Goal: Transaction & Acquisition: Obtain resource

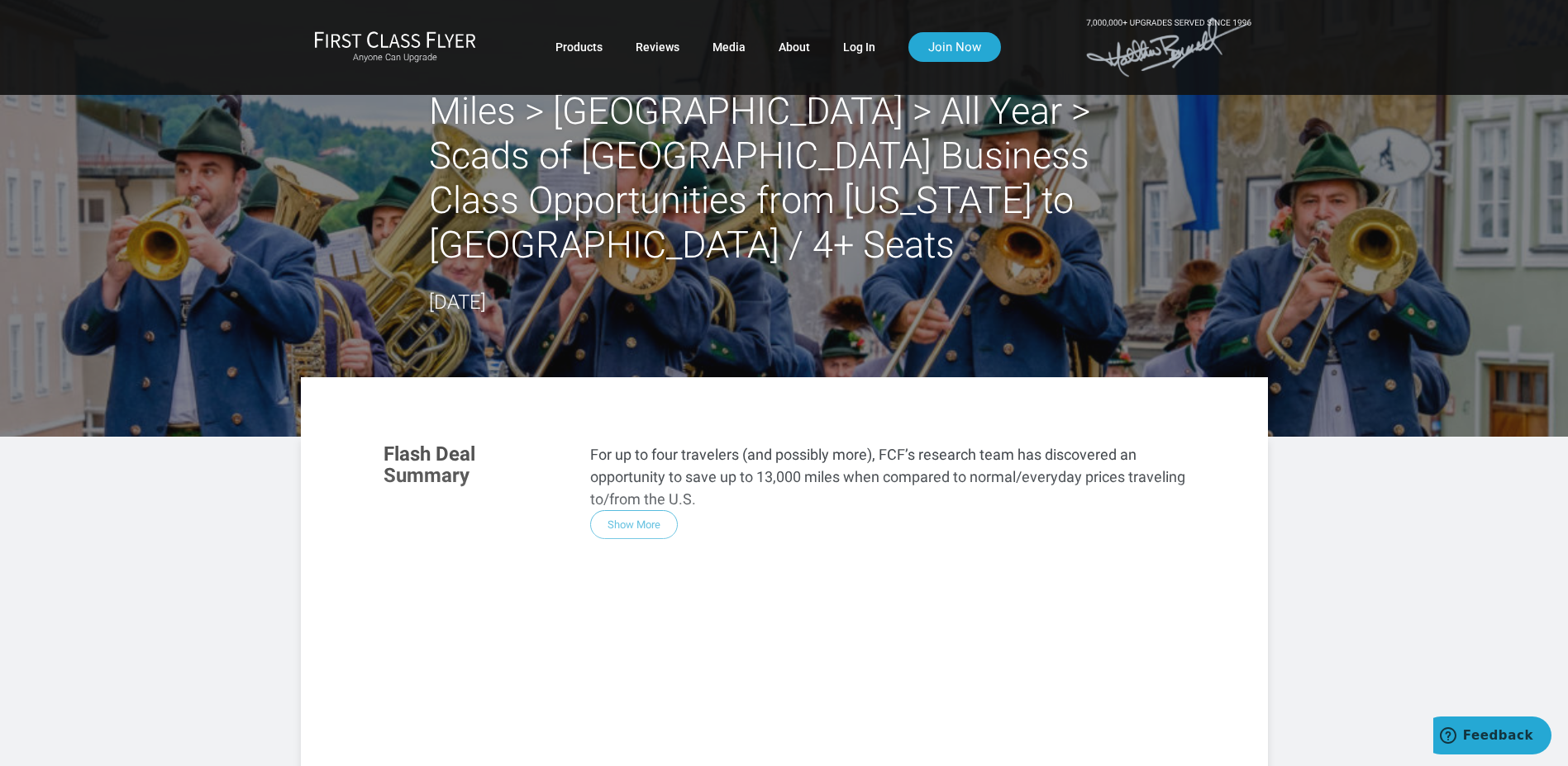
click at [633, 482] on div "Flash Deal Summary For up to four travelers (and possibly more), FCF’s research…" at bounding box center [784, 651] width 835 height 450
click at [624, 478] on div "Flash Deal Summary For up to four travelers (and possibly more), FCF’s research…" at bounding box center [784, 651] width 835 height 450
click at [641, 481] on div "Flash Deal Summary For up to four travelers (and possibly more), FCF’s research…" at bounding box center [784, 651] width 835 height 450
click at [853, 43] on link "Log In" at bounding box center [859, 46] width 32 height 29
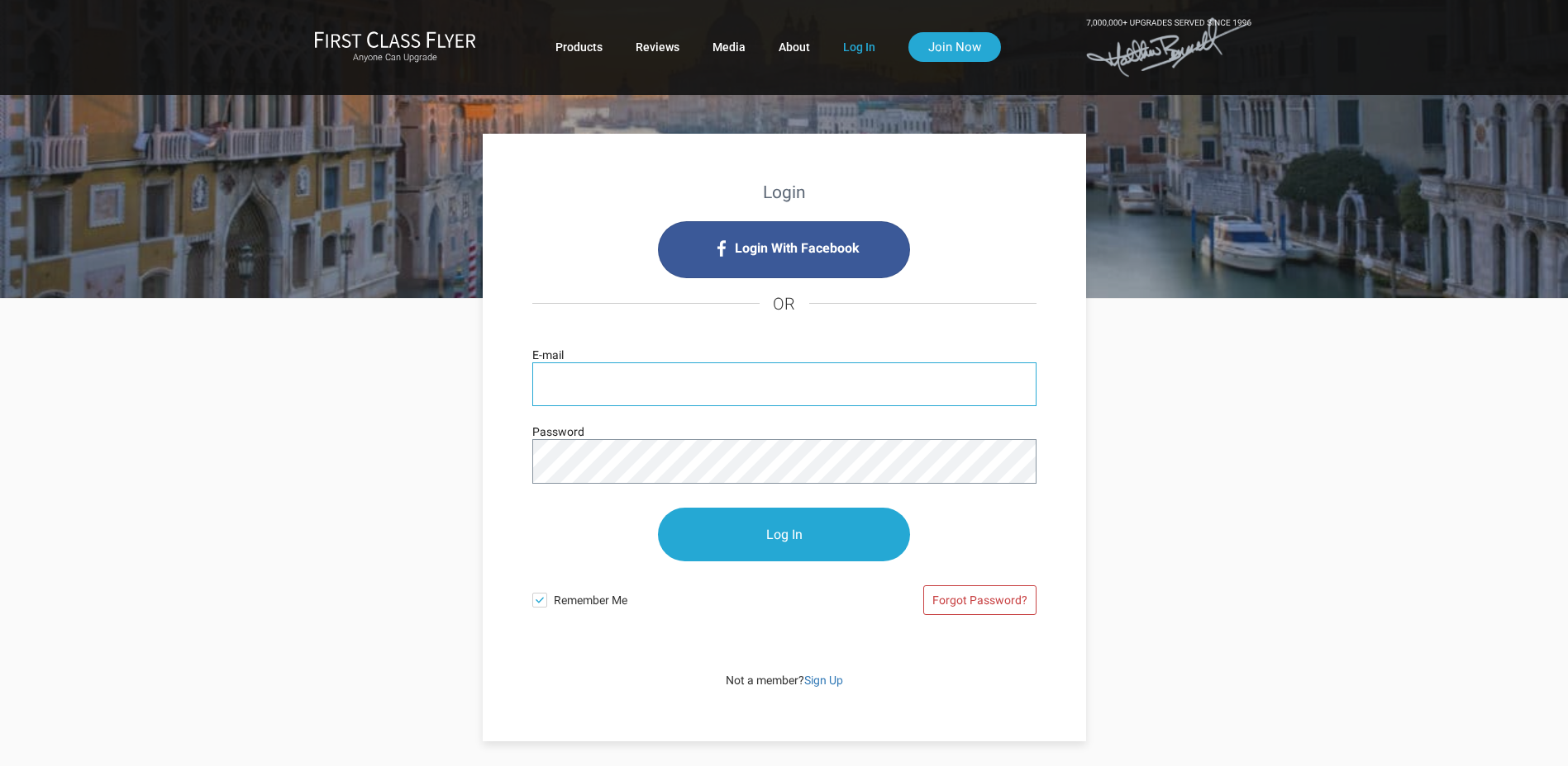
click at [634, 383] on input "E-mail" at bounding box center [784, 384] width 504 height 44
type input "[EMAIL_ADDRESS][DOMAIN_NAME]"
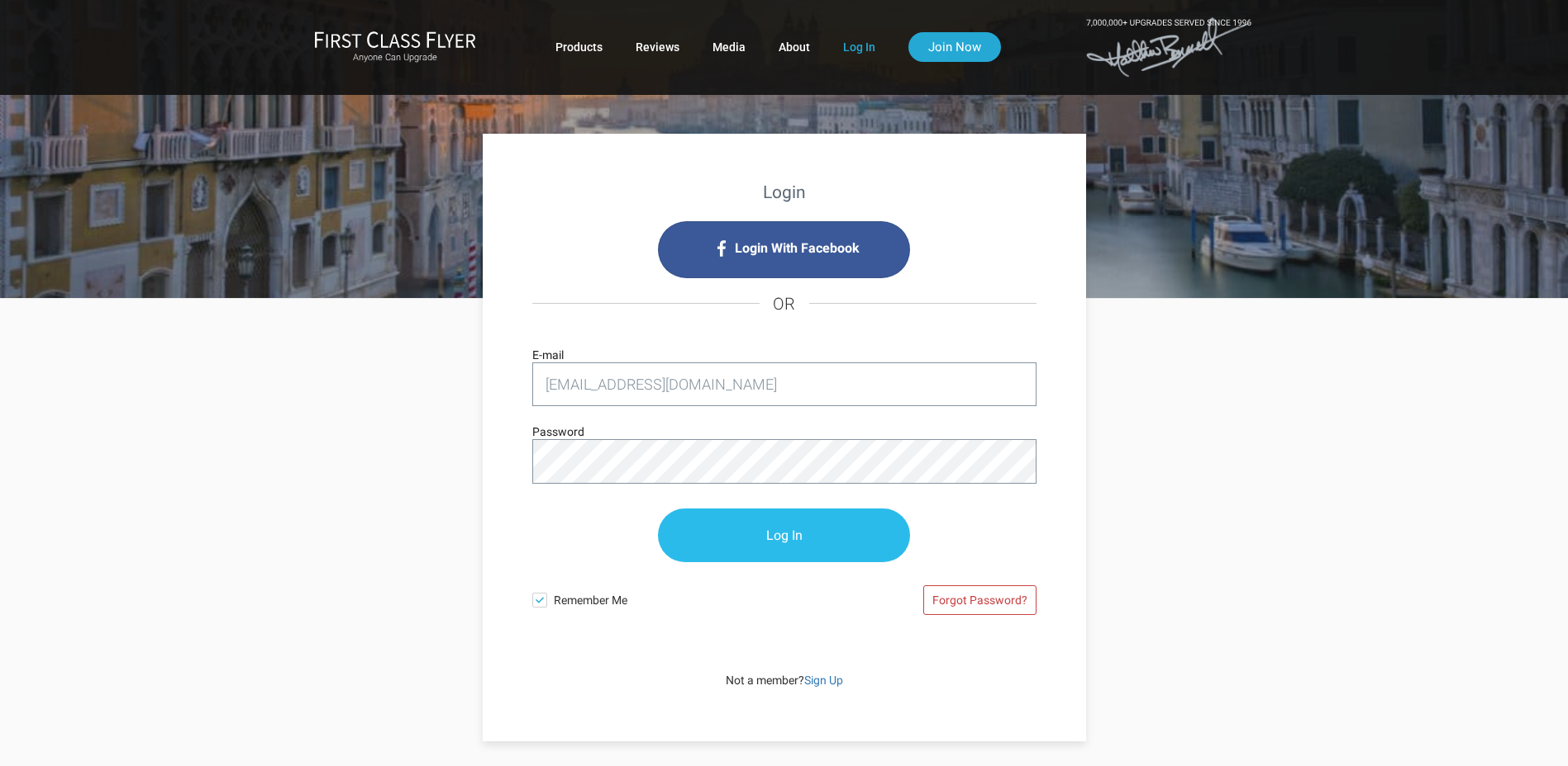
click at [784, 533] on input "Log In" at bounding box center [784, 535] width 252 height 54
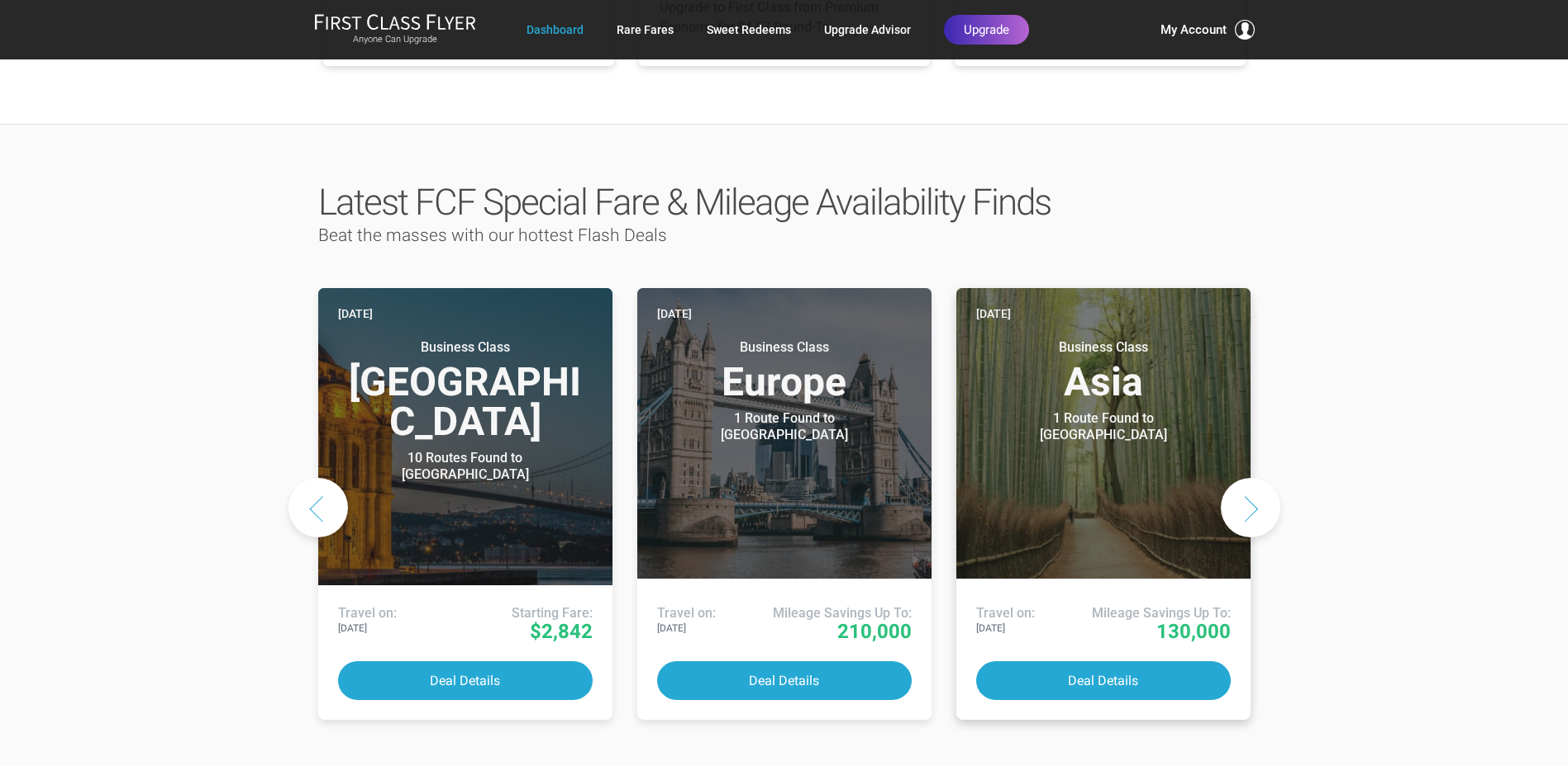
scroll to position [743, 0]
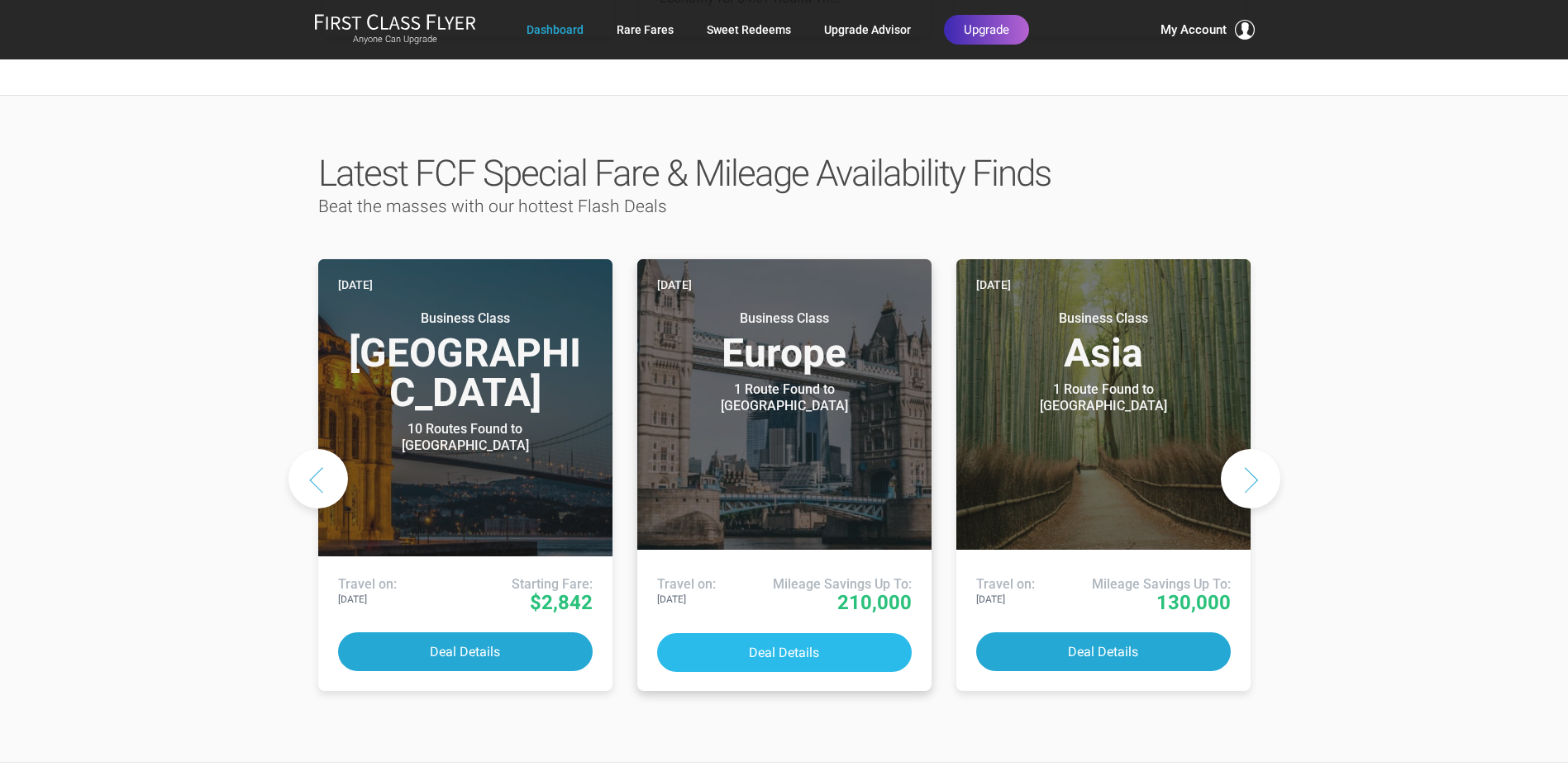
click at [766, 633] on button "Deal Details" at bounding box center [784, 652] width 255 height 39
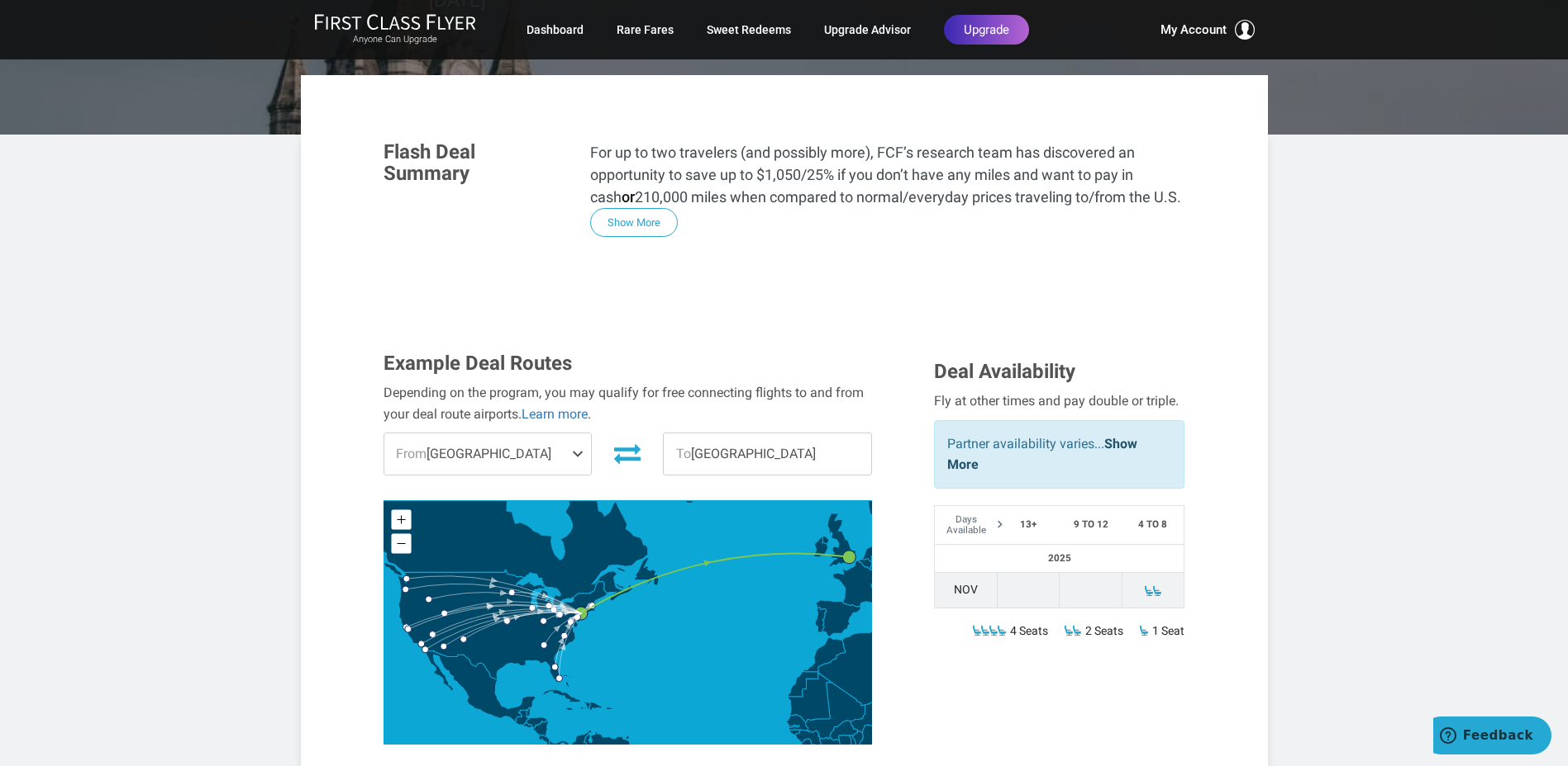
scroll to position [248, 0]
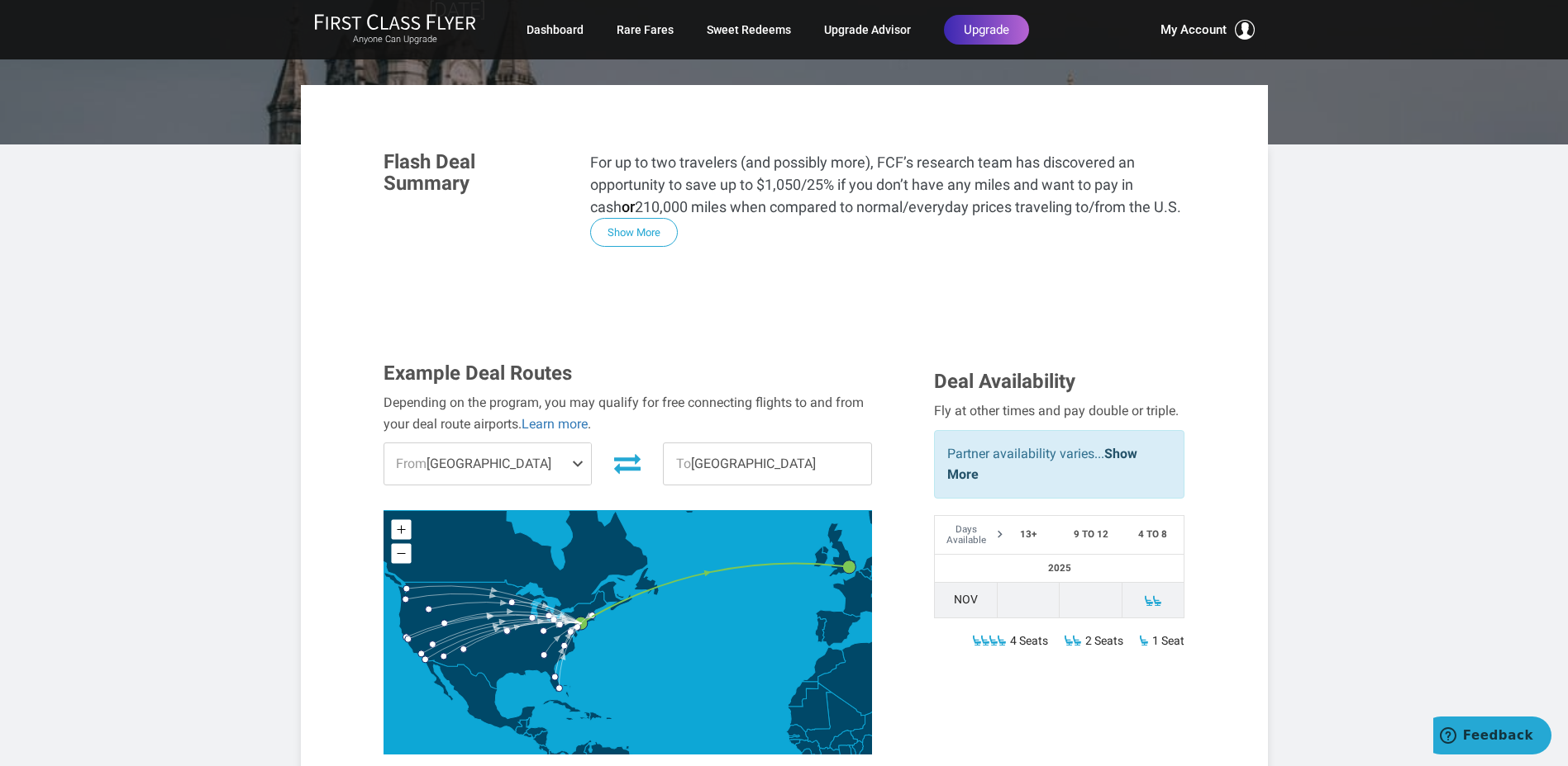
click at [495, 443] on span "From Newark" at bounding box center [488, 464] width 207 height 42
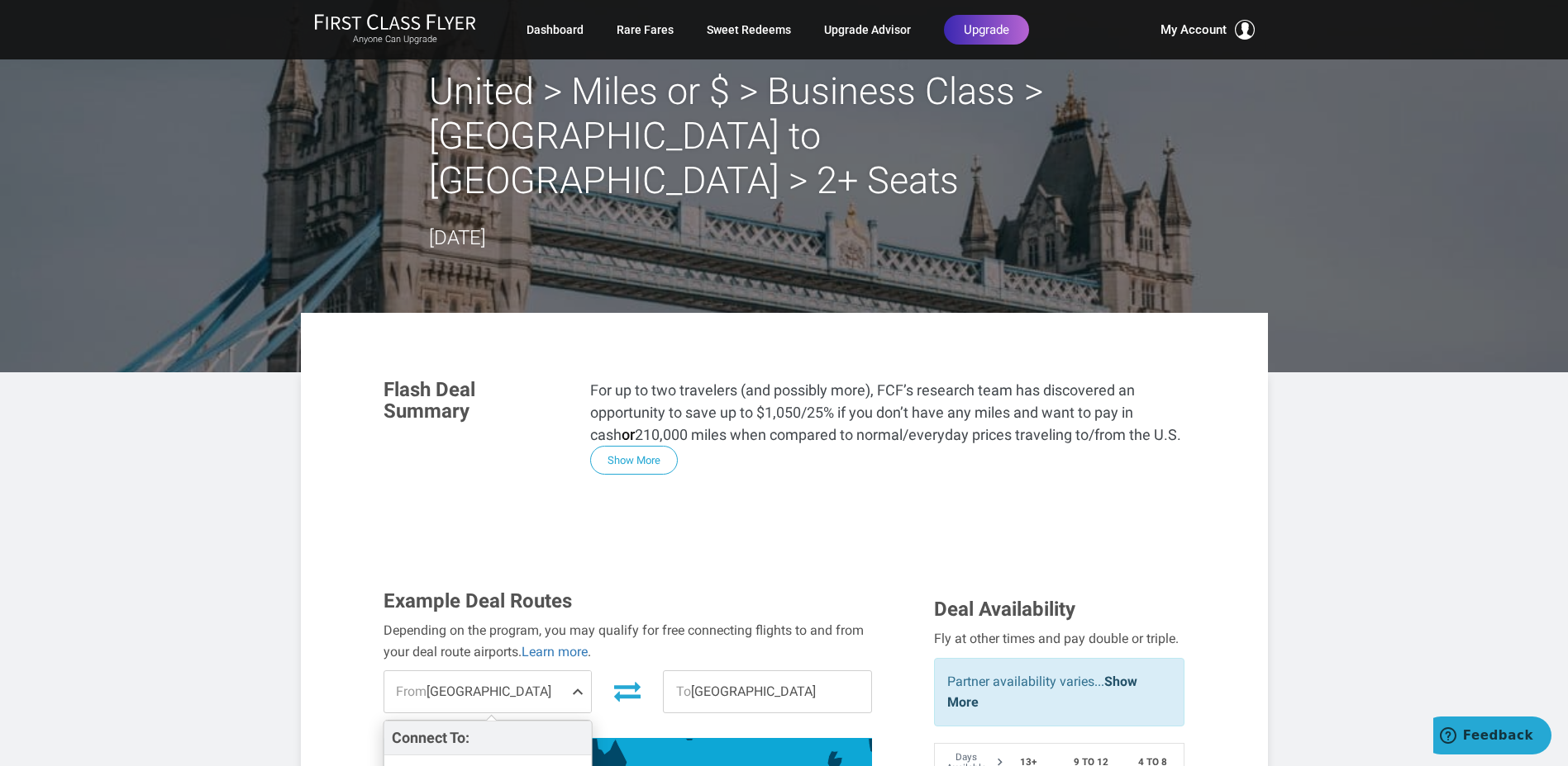
scroll to position [0, 0]
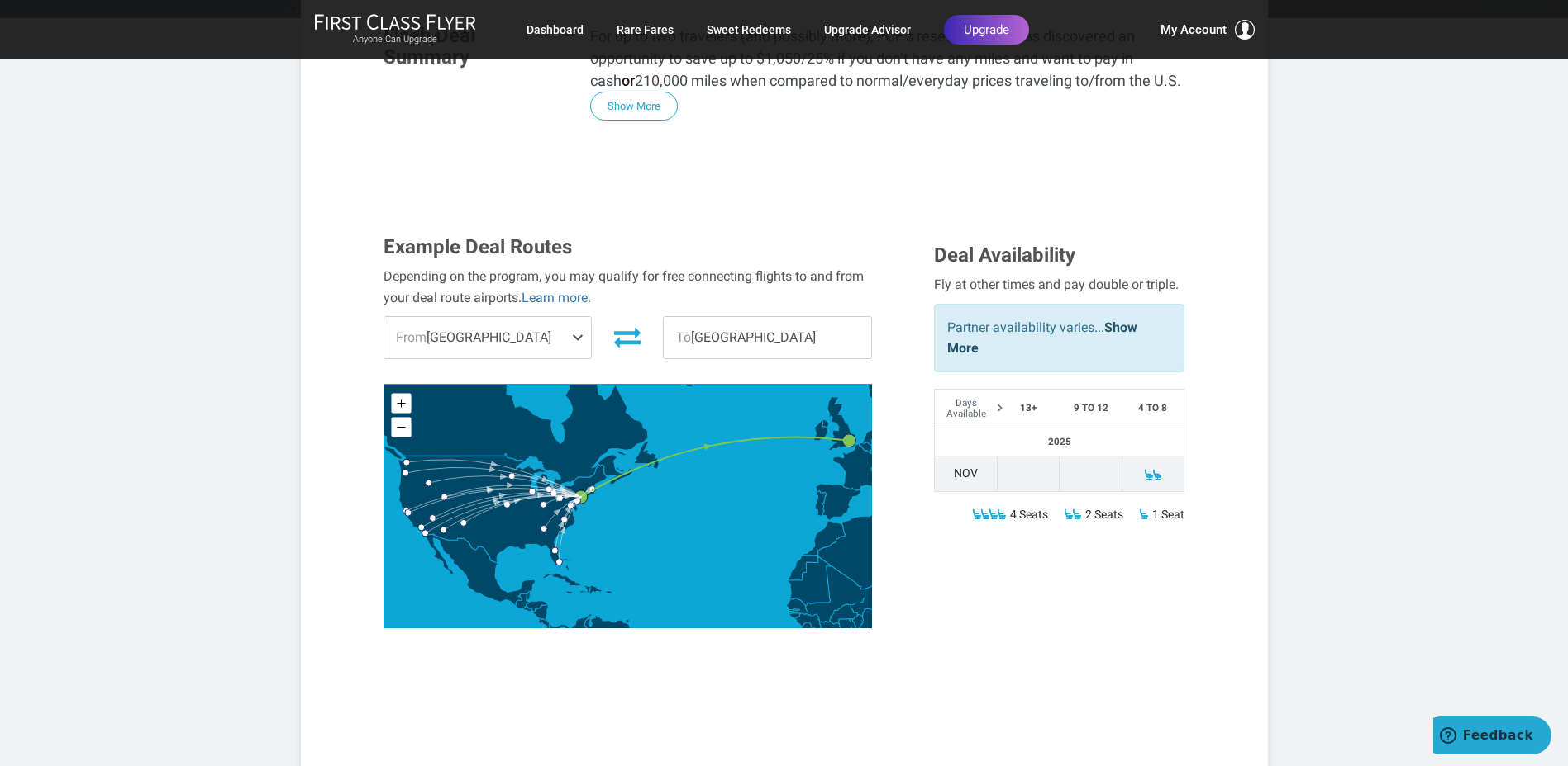
scroll to position [413, 0]
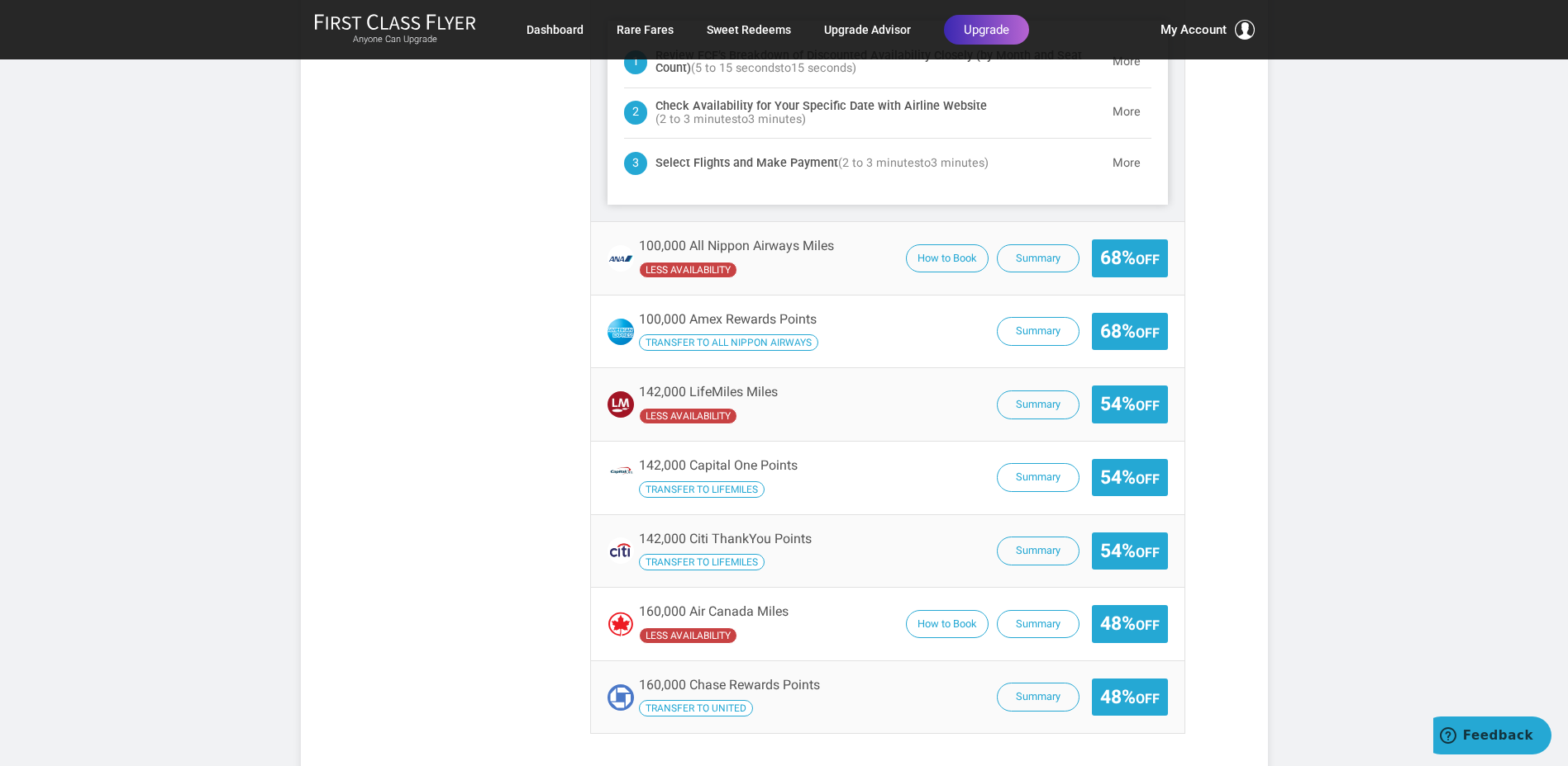
scroll to position [1322, 0]
